Goal: Task Accomplishment & Management: Manage account settings

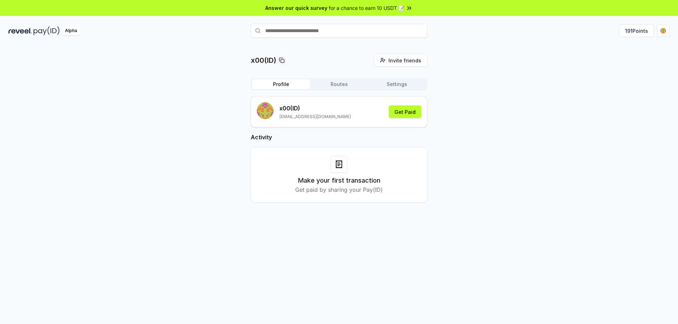
click at [342, 86] on button "Routes" at bounding box center [339, 84] width 58 height 10
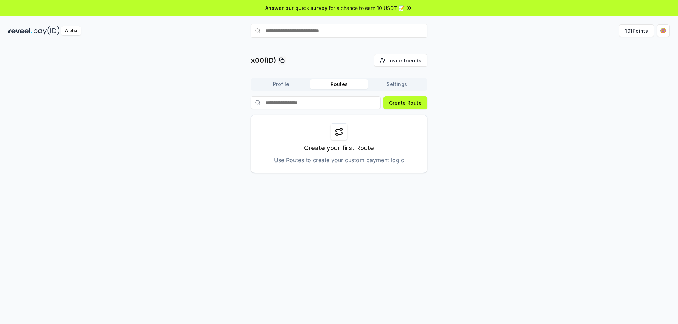
click at [396, 85] on button "Settings" at bounding box center [397, 84] width 58 height 10
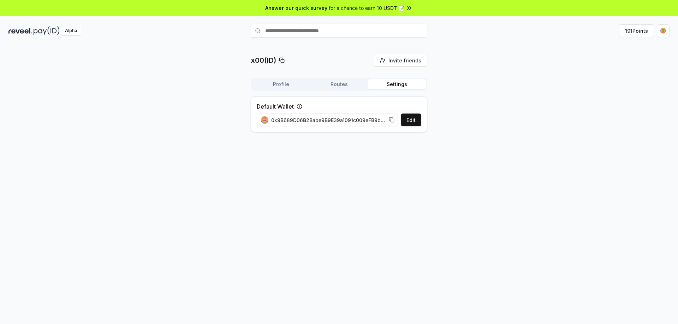
click at [287, 86] on button "Profile" at bounding box center [281, 84] width 58 height 10
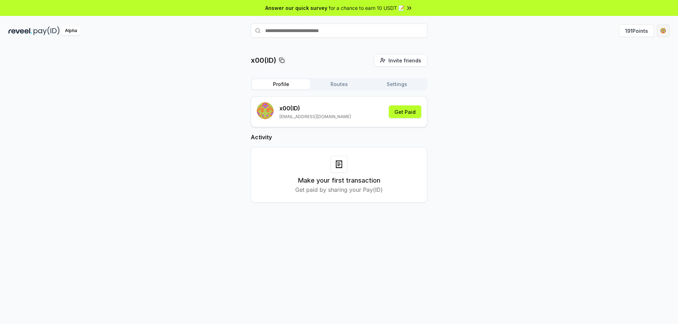
click at [662, 33] on html "Answer our quick survey for a chance to earn 10 USDT 📝 Alpha 191 Points x00(ID)…" at bounding box center [339, 162] width 678 height 324
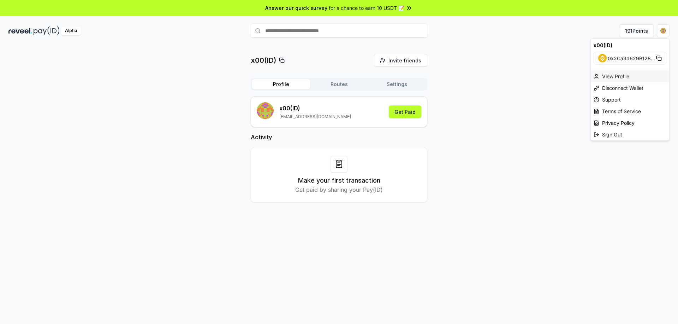
click at [619, 78] on div "View Profile" at bounding box center [630, 77] width 78 height 12
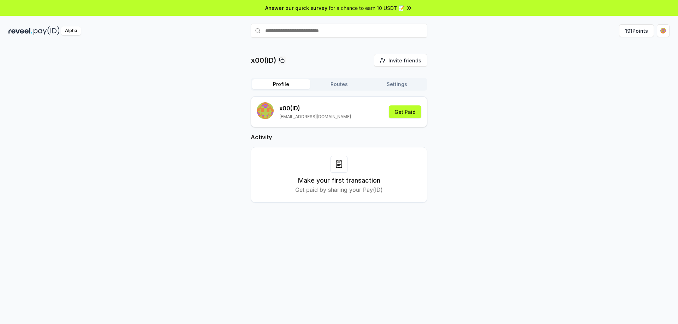
click at [289, 84] on button "Profile" at bounding box center [281, 84] width 58 height 10
click at [640, 33] on button "191 Points" at bounding box center [636, 30] width 35 height 13
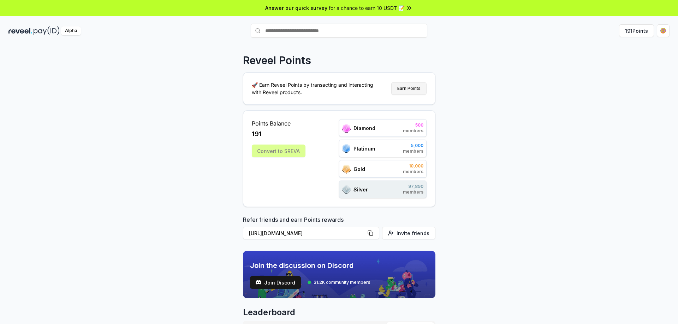
click at [411, 88] on button "Earn Points" at bounding box center [408, 88] width 35 height 13
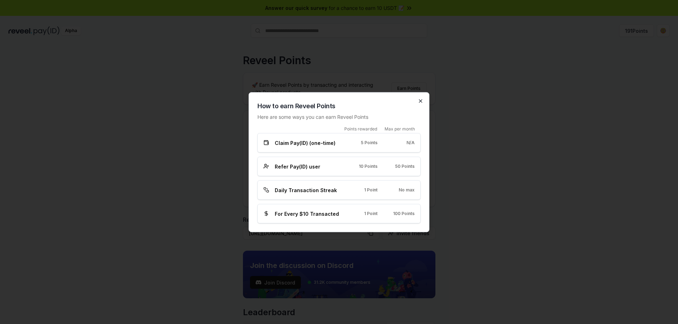
click at [419, 102] on icon "button" at bounding box center [421, 101] width 6 height 6
